Goal: Transaction & Acquisition: Book appointment/travel/reservation

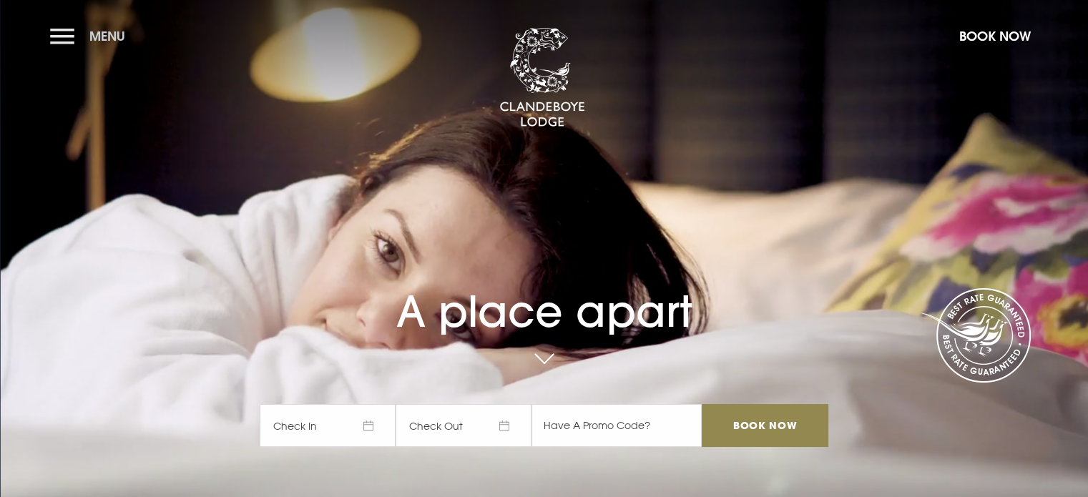
click at [62, 33] on button "Menu" at bounding box center [91, 36] width 82 height 31
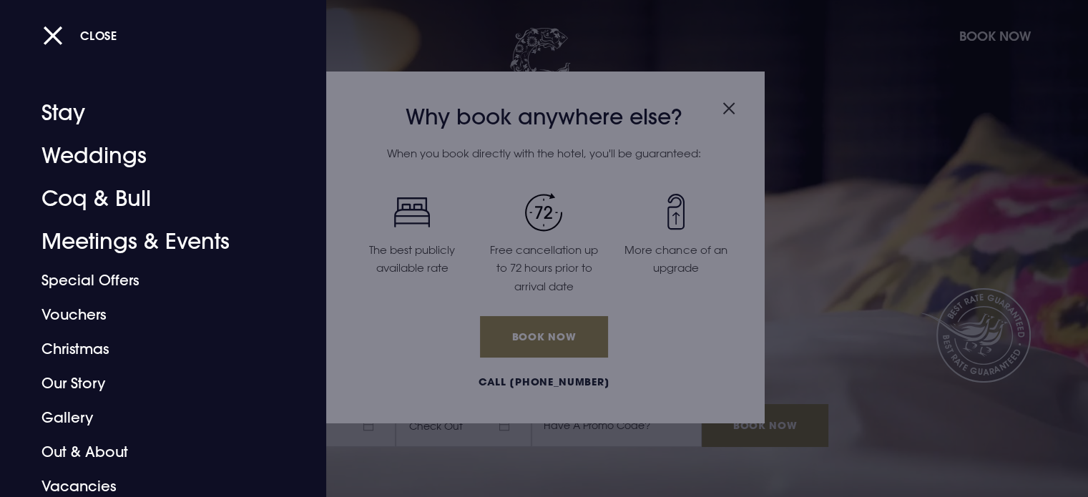
click at [561, 334] on div at bounding box center [544, 248] width 1088 height 497
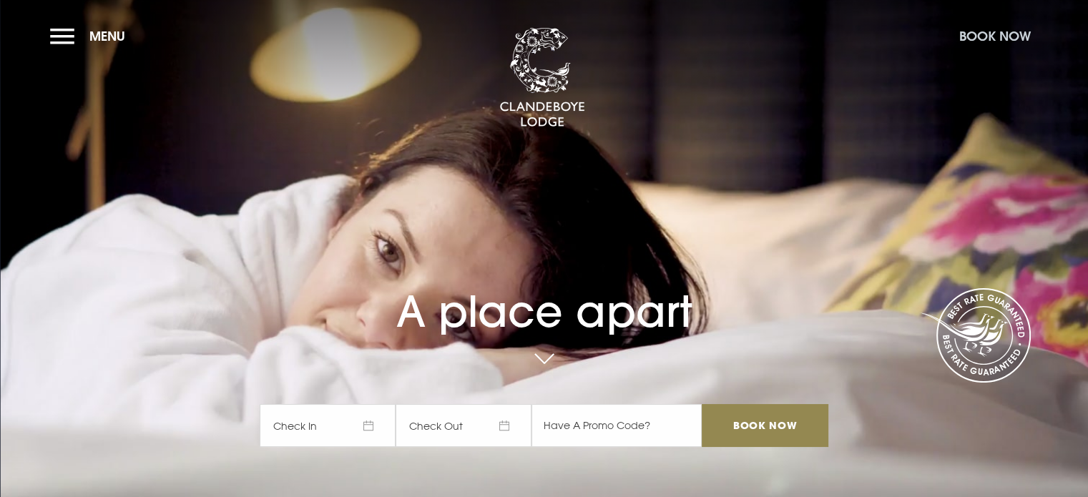
click at [990, 31] on button "Book Now" at bounding box center [995, 36] width 86 height 31
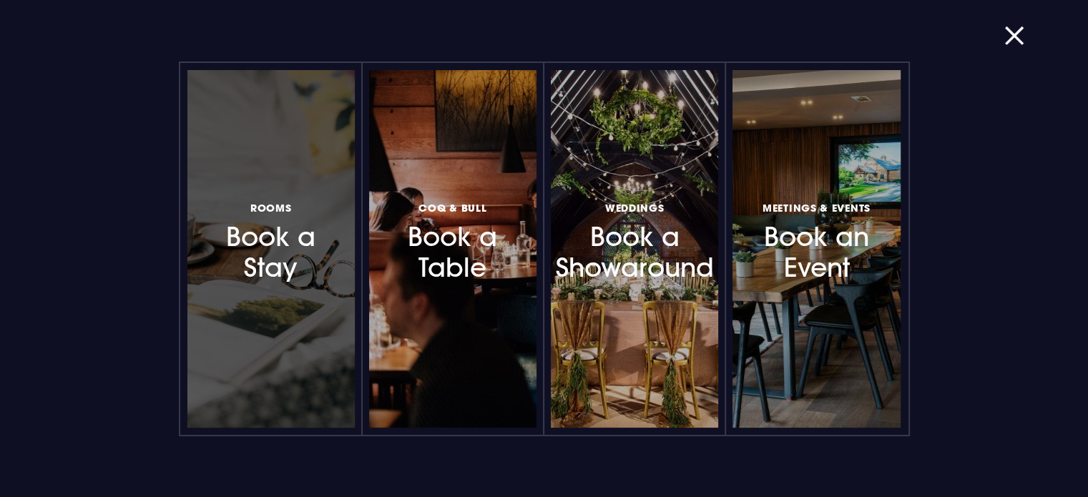
click at [275, 257] on h3 "Rooms Book a Stay" at bounding box center [271, 241] width 124 height 85
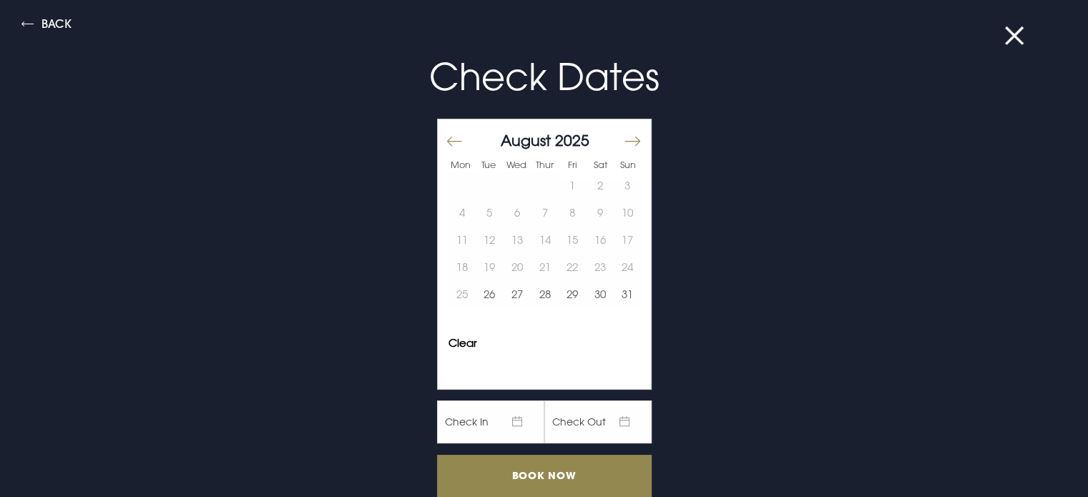
click at [623, 139] on button "Move forward to switch to the next month." at bounding box center [631, 141] width 17 height 30
click at [509, 262] on button "19" at bounding box center [517, 267] width 28 height 27
click at [532, 261] on button "20" at bounding box center [545, 267] width 28 height 27
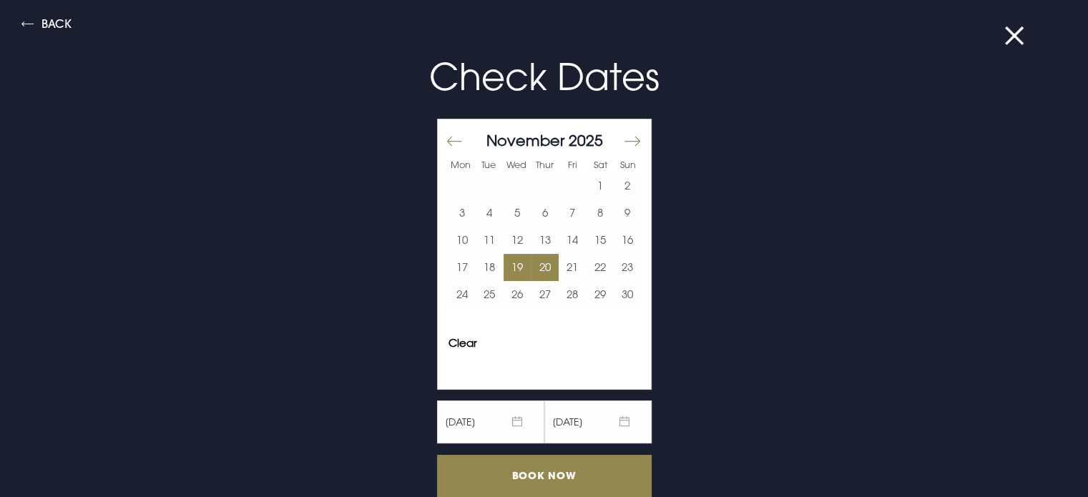
scroll to position [63, 0]
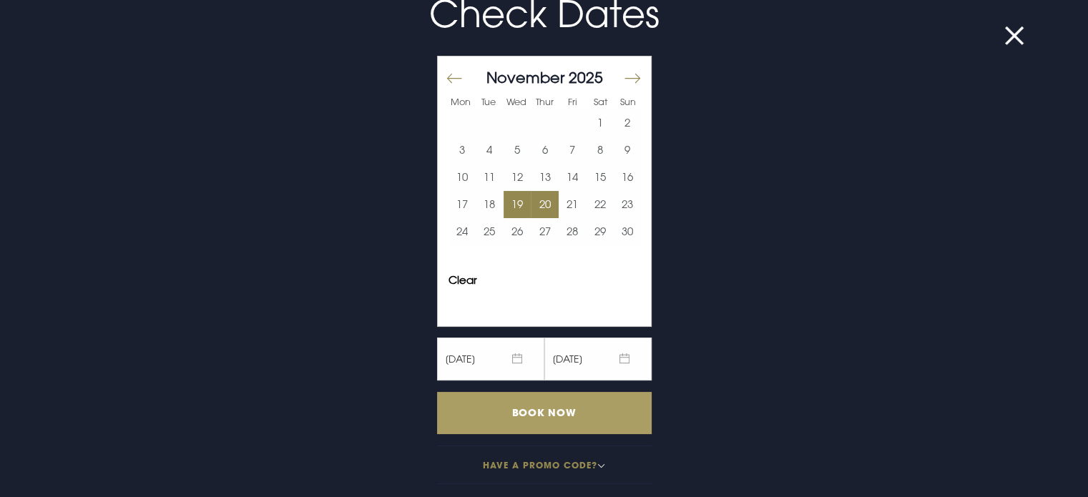
click at [545, 410] on input "Book Now" at bounding box center [544, 413] width 215 height 42
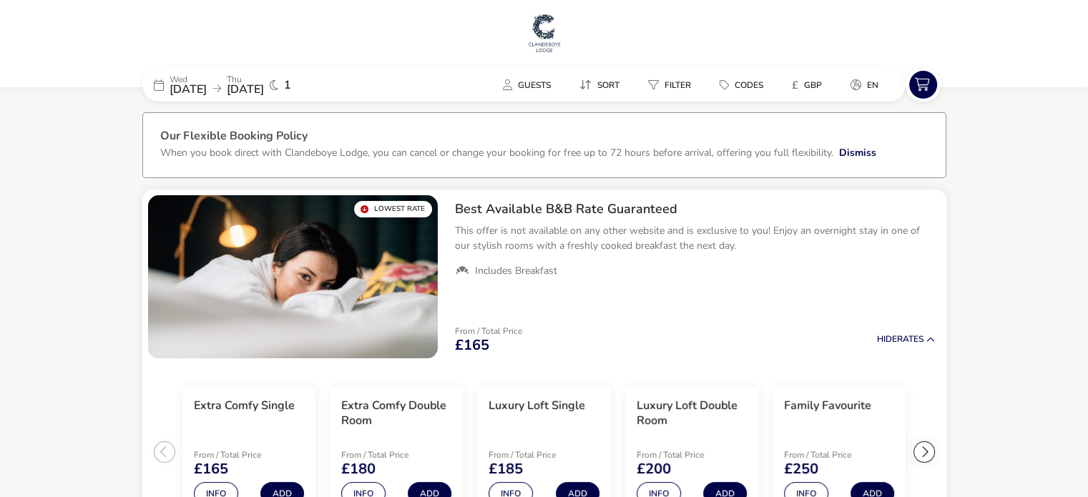
click at [264, 82] on span "[DATE]" at bounding box center [245, 90] width 37 height 16
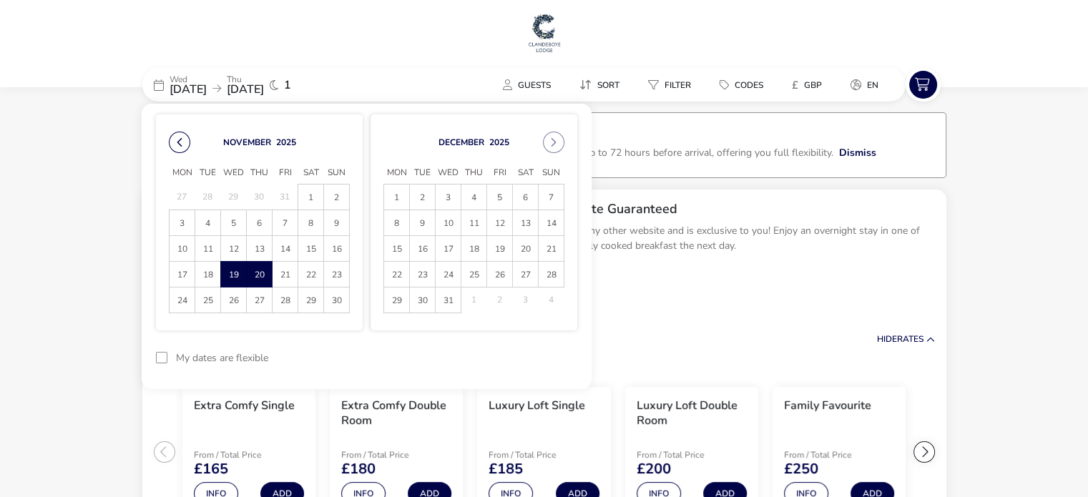
click at [178, 145] on button "Previous Month" at bounding box center [179, 142] width 21 height 21
click at [184, 193] on span "1" at bounding box center [181, 197] width 25 height 25
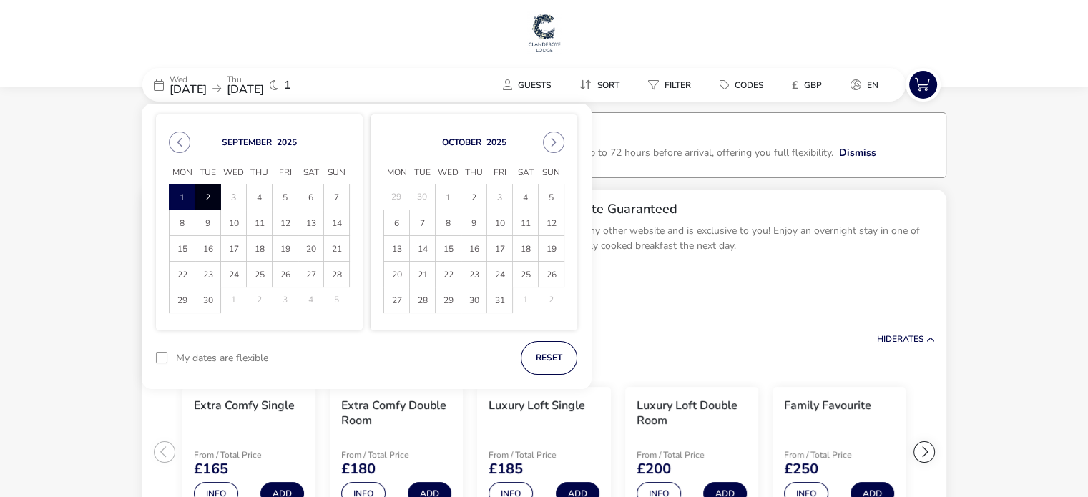
click at [213, 195] on span "2" at bounding box center [207, 197] width 25 height 25
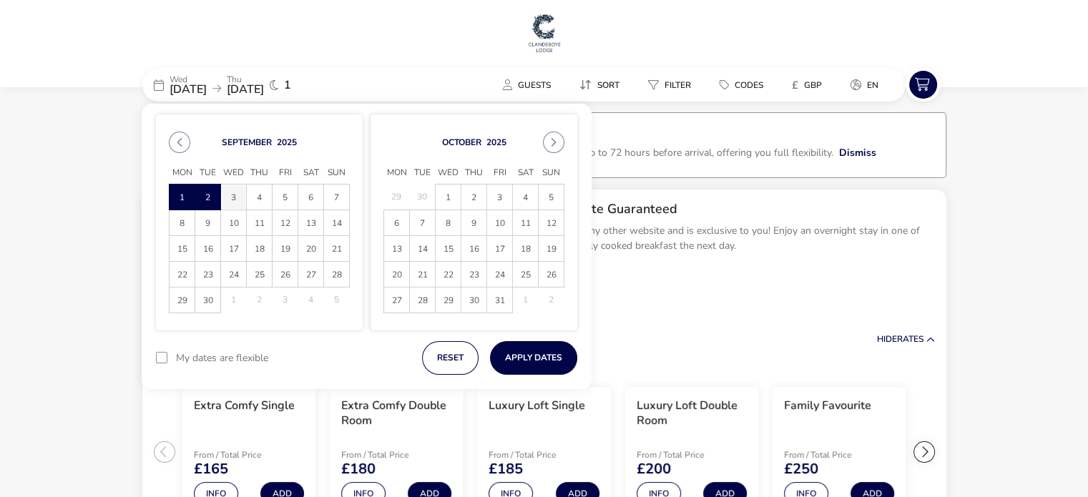
click at [227, 195] on span "3" at bounding box center [233, 197] width 25 height 25
click at [186, 197] on span "1" at bounding box center [181, 197] width 25 height 25
click at [187, 196] on span "1" at bounding box center [181, 197] width 25 height 25
click at [236, 198] on span "3" at bounding box center [233, 197] width 25 height 25
click at [521, 356] on button "Apply Dates" at bounding box center [533, 358] width 87 height 34
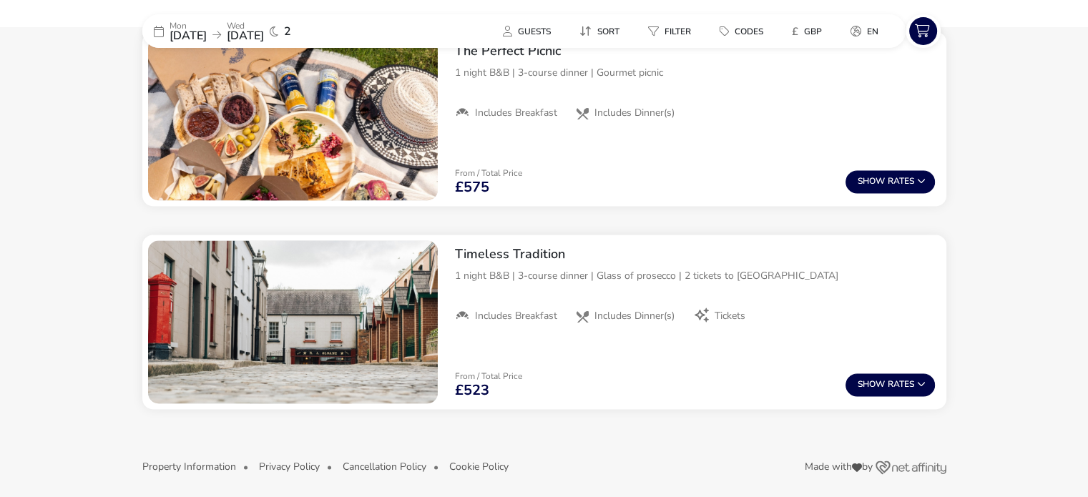
scroll to position [2253, 0]
